Goal: Task Accomplishment & Management: Use online tool/utility

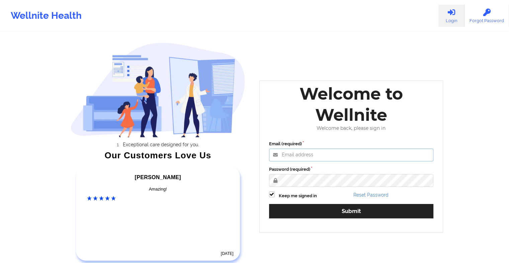
type input "[EMAIL_ADDRESS][DOMAIN_NAME]"
click at [271, 191] on label at bounding box center [272, 191] width 6 height 0
click at [271, 194] on input "Keep me signed in" at bounding box center [272, 194] width 6 height 6
click at [271, 191] on label at bounding box center [272, 191] width 6 height 0
click at [271, 194] on input "Keep me signed in" at bounding box center [272, 194] width 6 height 6
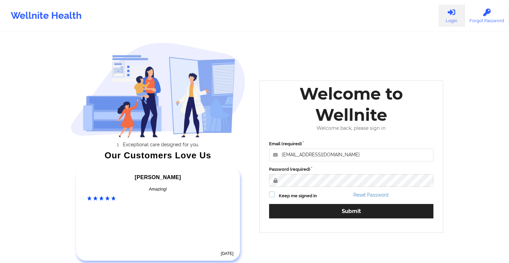
checkbox input "true"
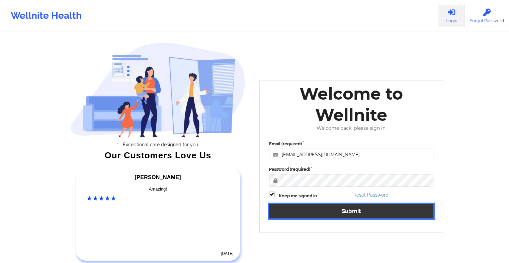
click at [282, 209] on button "Submit" at bounding box center [351, 211] width 165 height 14
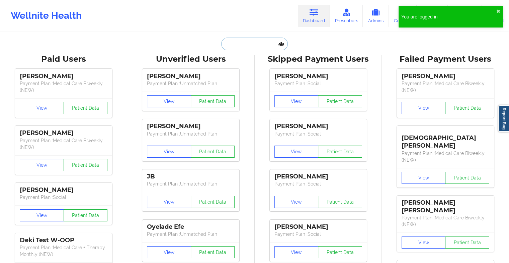
click at [252, 46] on input "text" at bounding box center [254, 44] width 66 height 13
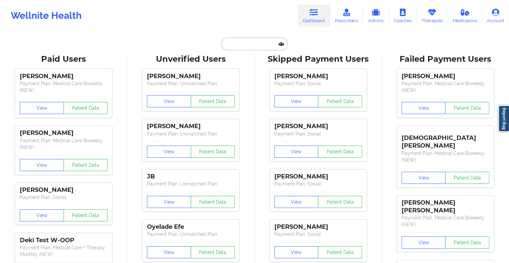
paste input "[PERSON_NAME]"
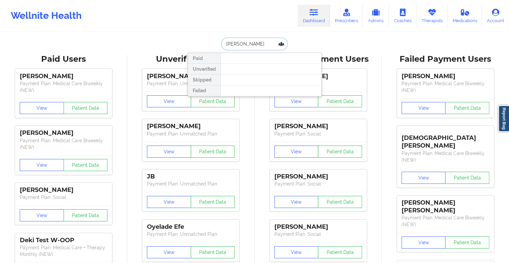
click at [263, 42] on input "[PERSON_NAME]" at bounding box center [254, 44] width 66 height 13
type input "[PERSON_NAME]"
click at [288, 43] on input "[PERSON_NAME]" at bounding box center [254, 44] width 66 height 13
click at [285, 43] on input "[PERSON_NAME]" at bounding box center [254, 44] width 66 height 13
click at [282, 45] on input "[PERSON_NAME]" at bounding box center [254, 44] width 66 height 13
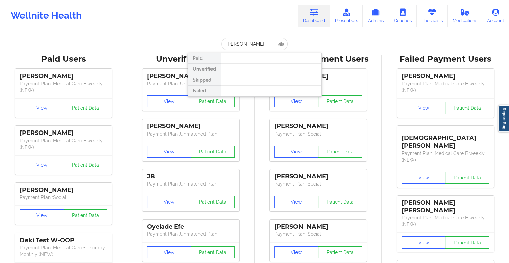
click at [250, 73] on div at bounding box center [271, 69] width 101 height 11
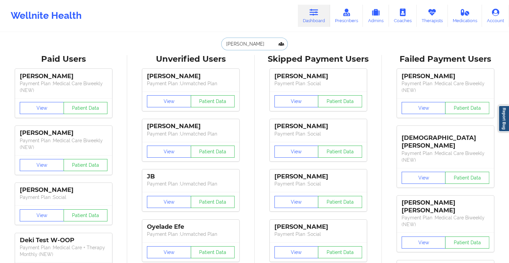
click at [229, 40] on input "[PERSON_NAME]" at bounding box center [254, 44] width 66 height 13
